Goal: Navigation & Orientation: Find specific page/section

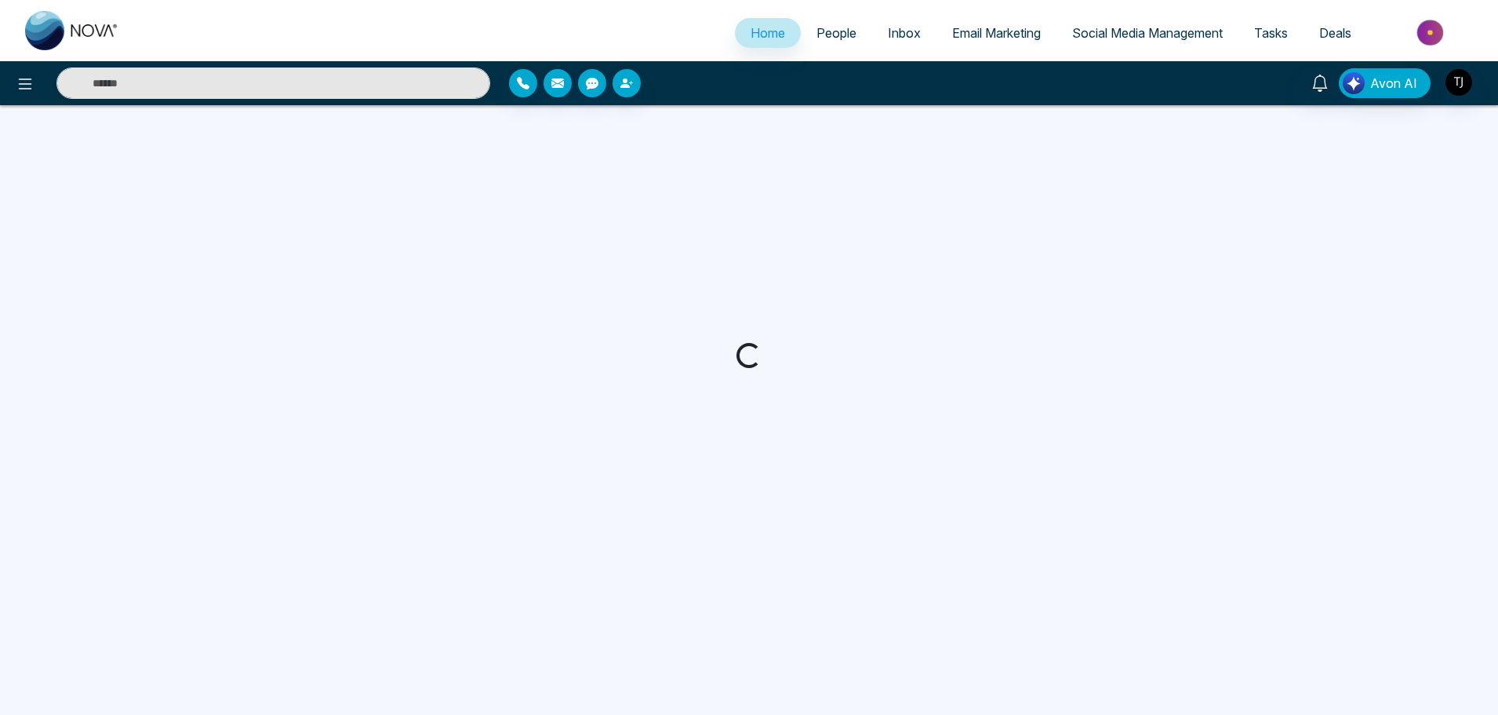
select select "*"
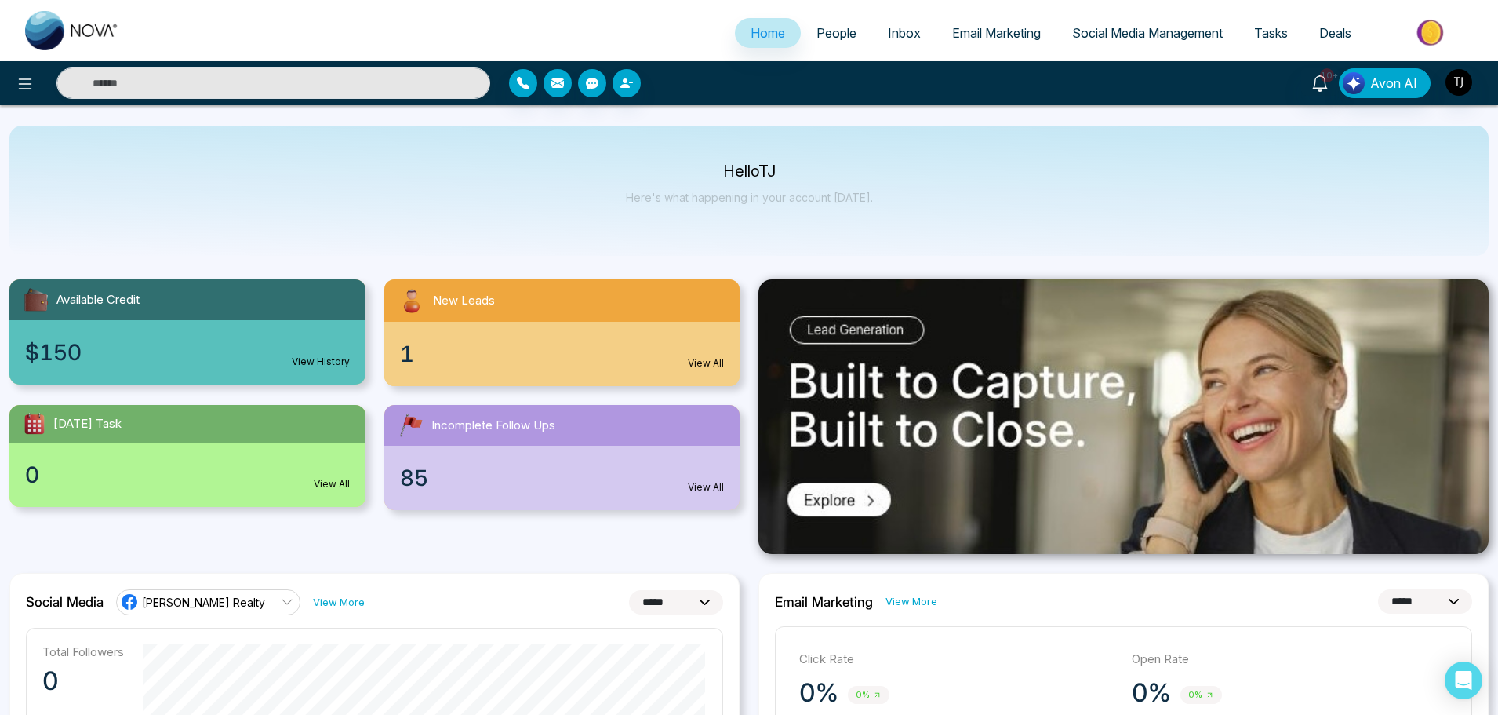
click at [1272, 34] on span "Tasks" at bounding box center [1271, 33] width 34 height 16
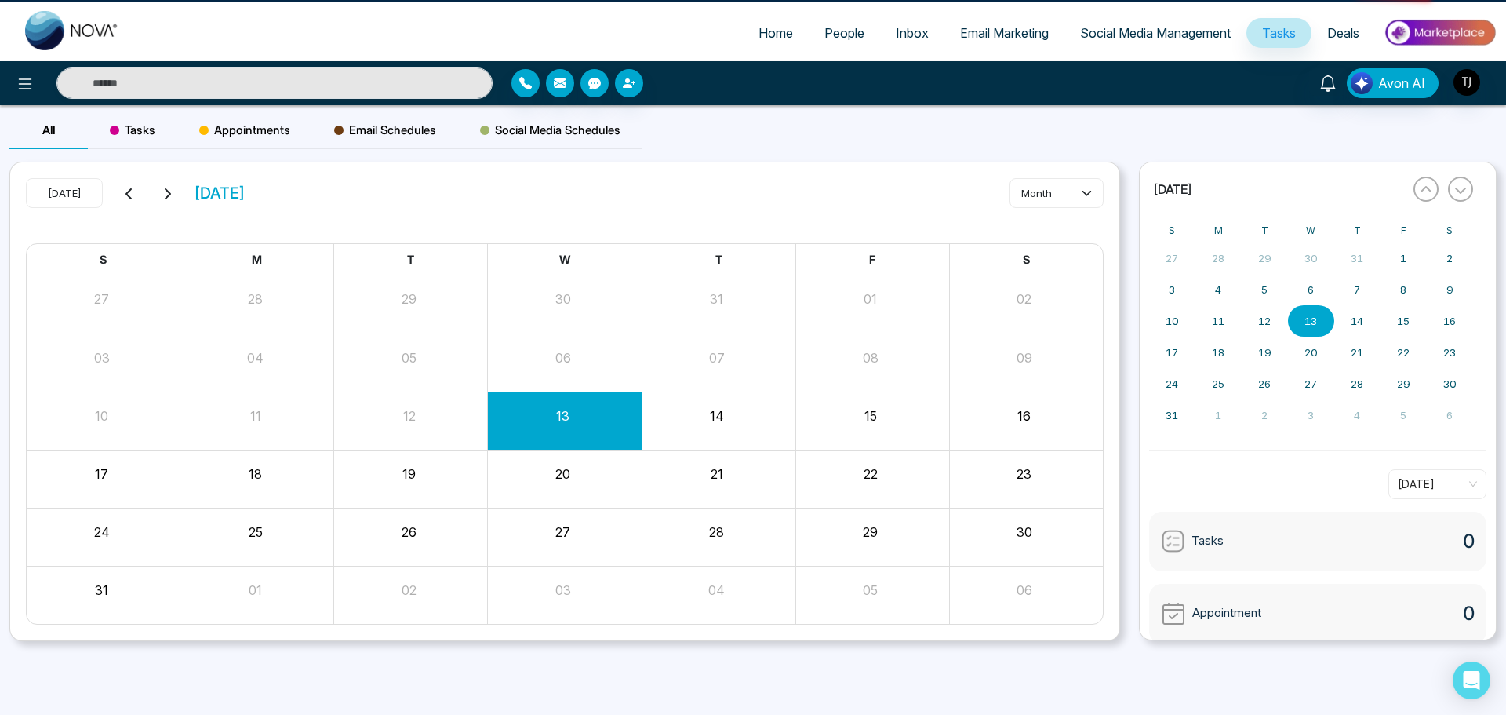
click at [1323, 31] on link "Deals" at bounding box center [1344, 33] width 64 height 30
